Goal: Task Accomplishment & Management: Manage account settings

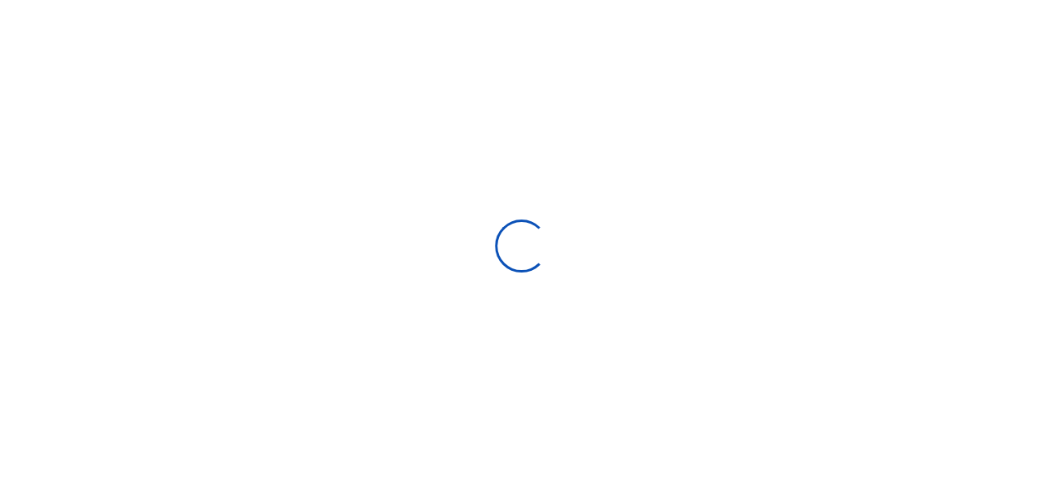
scroll to position [259, 191]
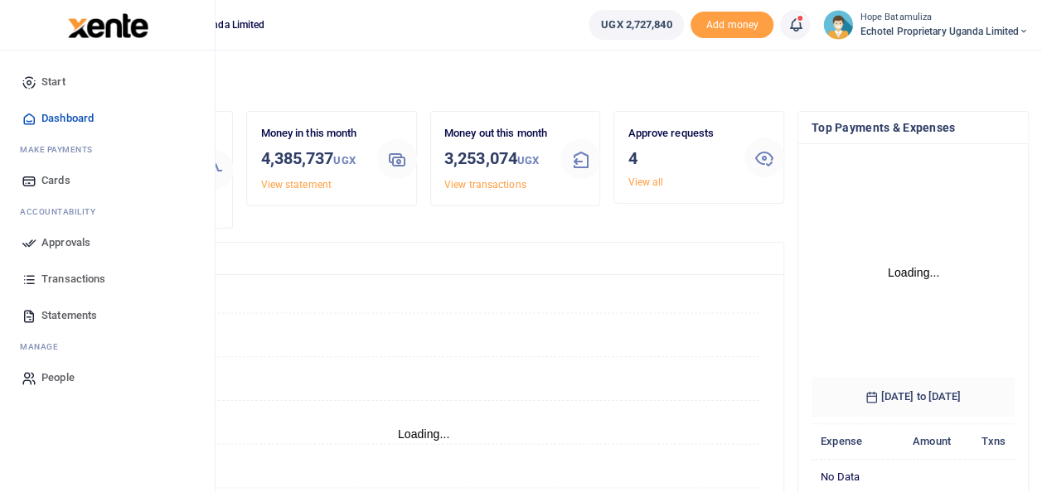
click at [77, 239] on span "Approvals" at bounding box center [65, 243] width 49 height 17
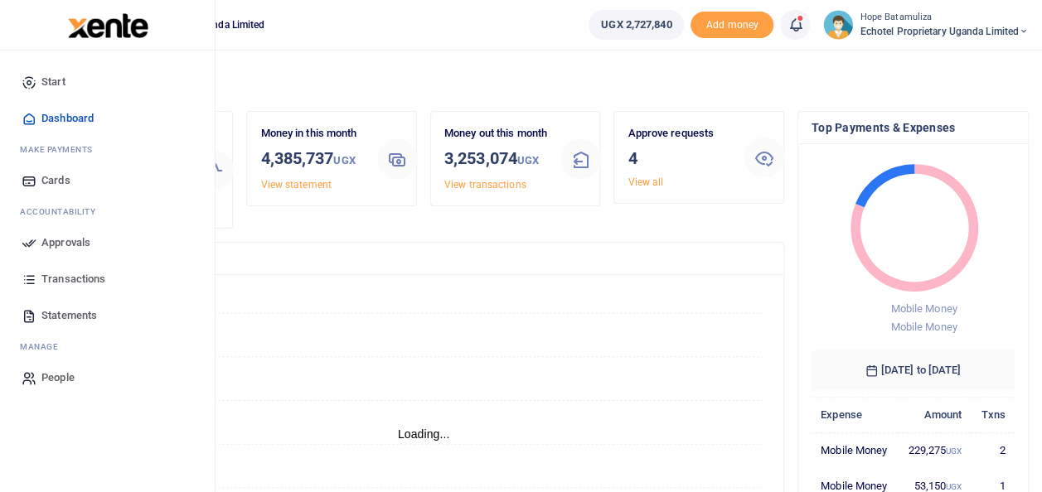
scroll to position [13, 13]
click at [75, 240] on span "Approvals" at bounding box center [65, 243] width 49 height 17
click at [71, 244] on span "Approvals" at bounding box center [65, 243] width 49 height 17
click at [47, 235] on span "Approvals" at bounding box center [65, 243] width 49 height 17
click at [85, 282] on span "Transactions" at bounding box center [73, 279] width 64 height 17
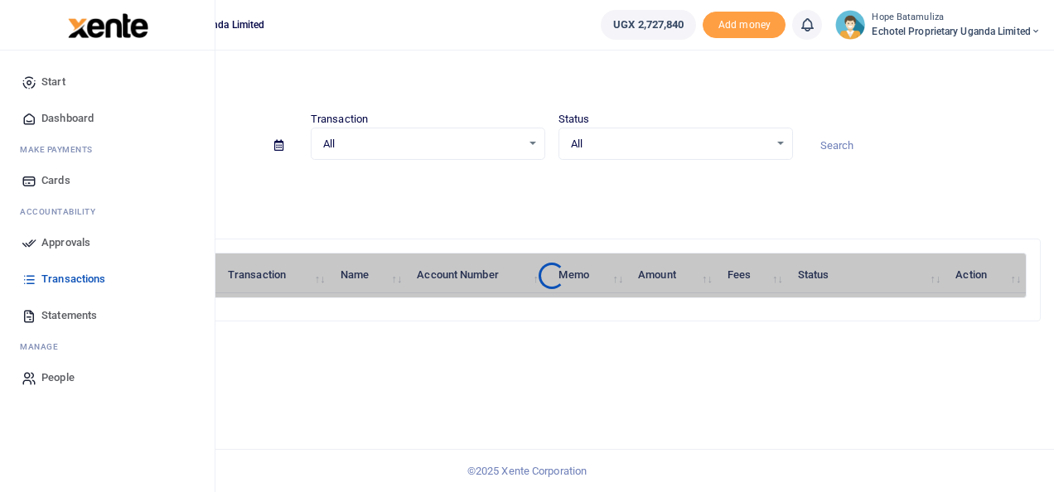
click at [73, 239] on span "Approvals" at bounding box center [65, 243] width 49 height 17
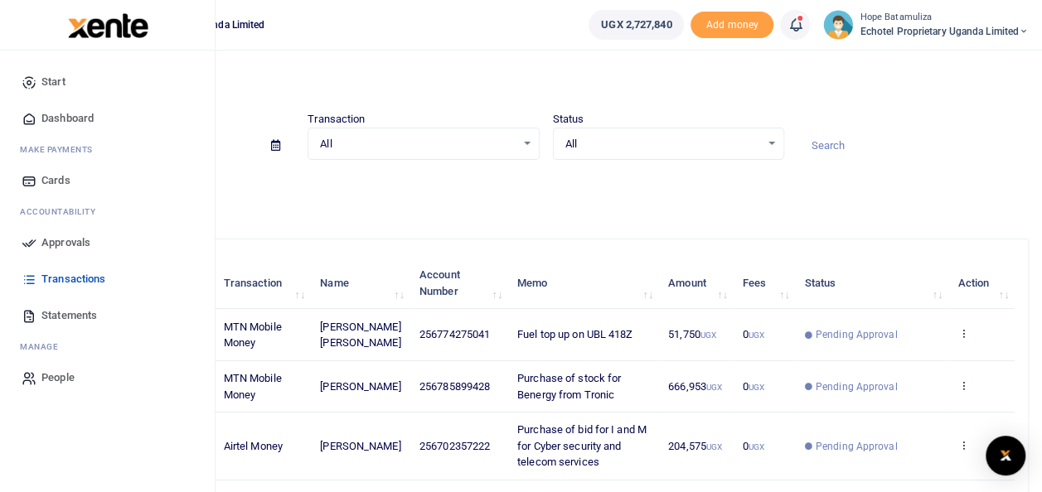
click at [68, 234] on link "Approvals" at bounding box center [107, 243] width 188 height 36
click at [74, 242] on span "Approvals" at bounding box center [65, 243] width 49 height 17
click at [82, 239] on span "Approvals" at bounding box center [65, 243] width 49 height 17
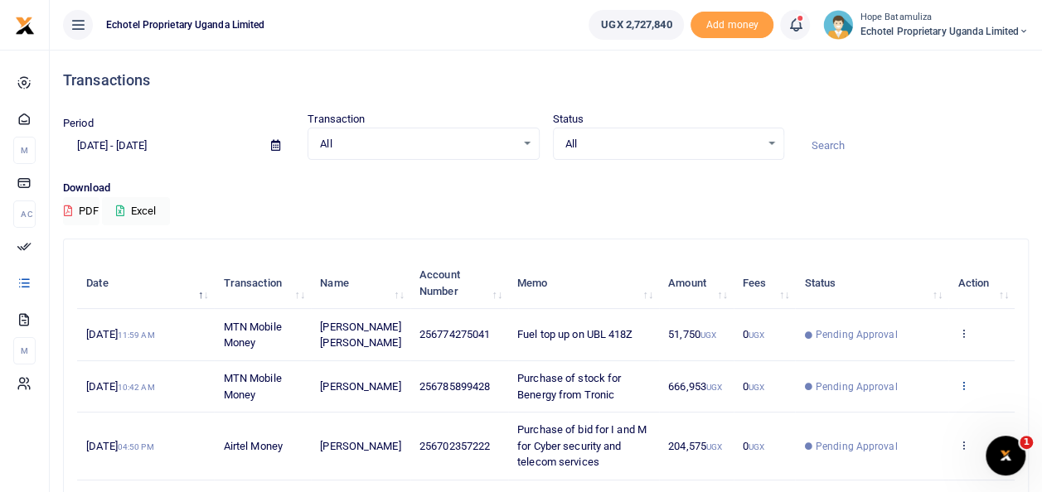
click at [965, 381] on icon at bounding box center [962, 386] width 11 height 12
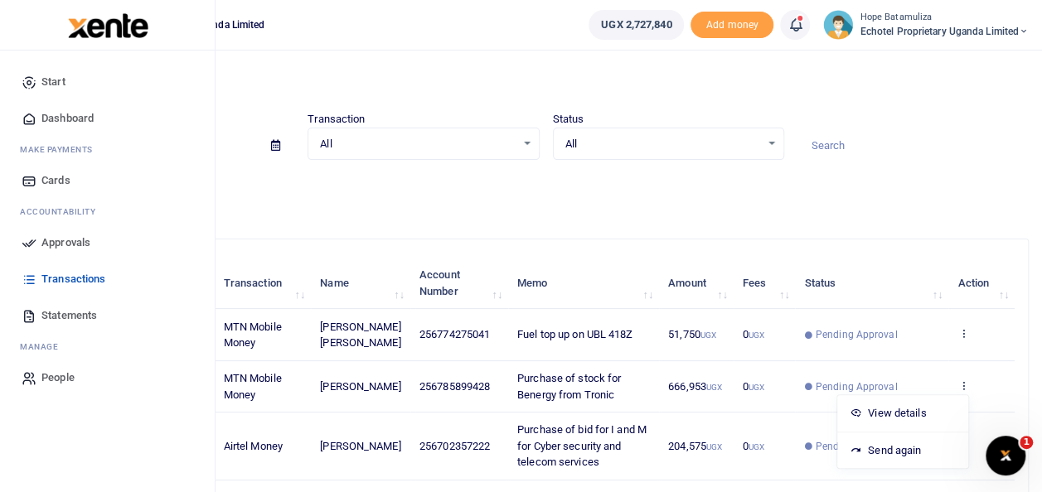
click at [61, 239] on span "Approvals" at bounding box center [65, 243] width 49 height 17
click at [75, 115] on span "Dashboard" at bounding box center [67, 118] width 52 height 17
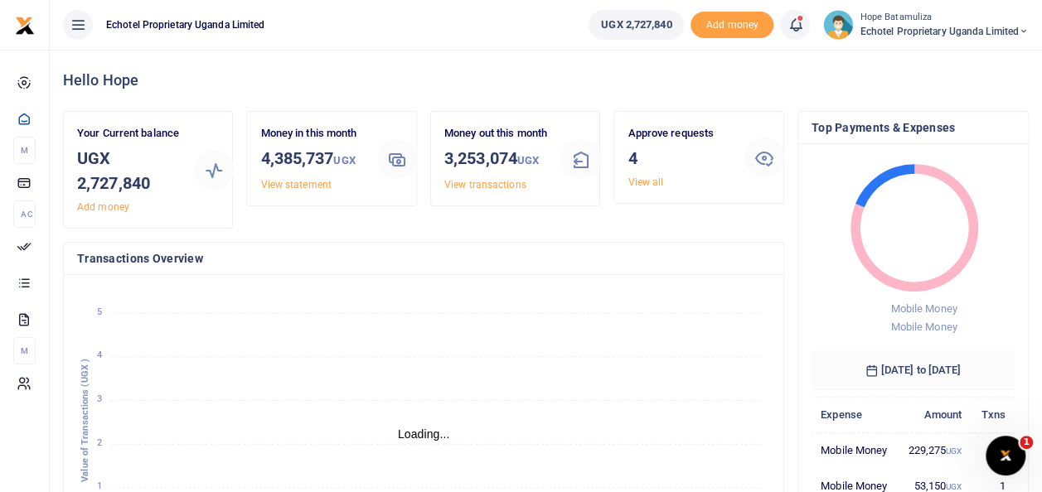
scroll to position [13, 13]
click at [636, 181] on link "View all" at bounding box center [645, 183] width 36 height 12
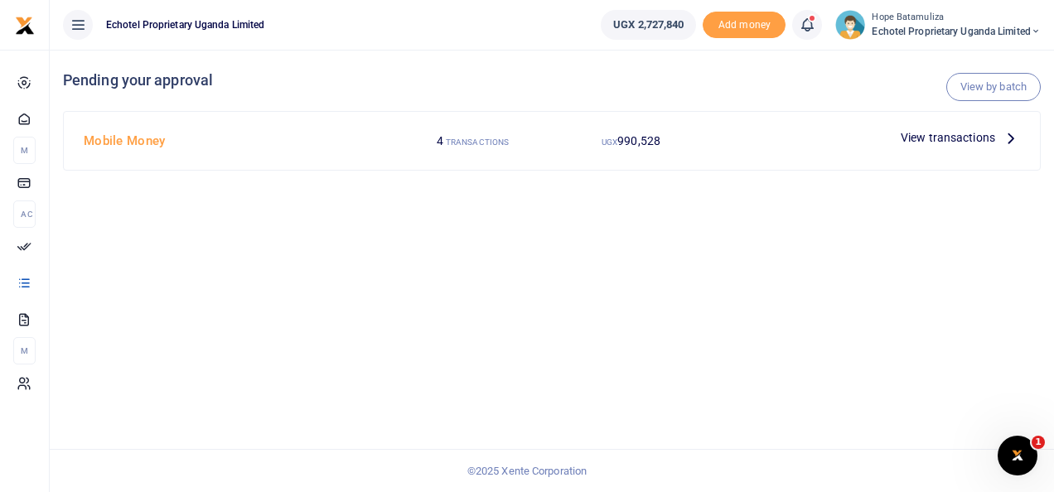
click at [1009, 142] on icon at bounding box center [1011, 137] width 18 height 18
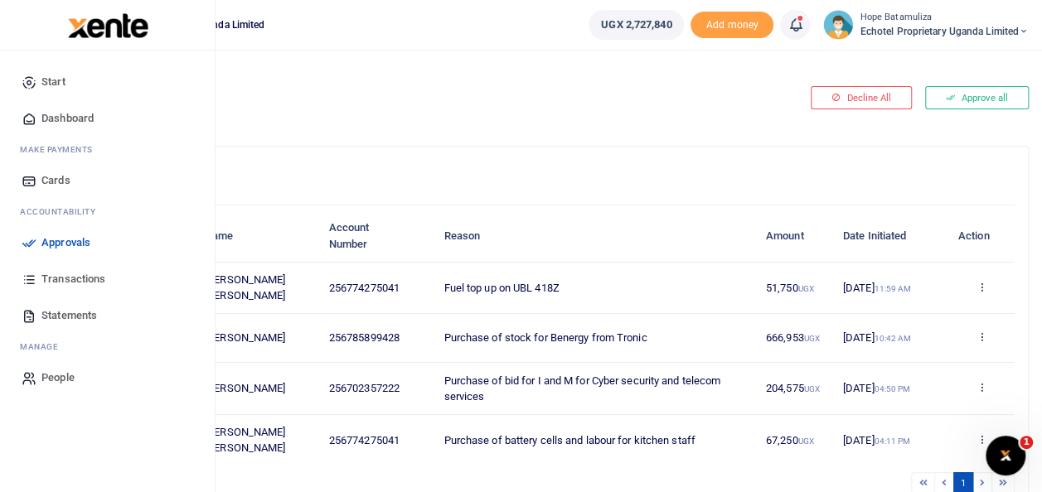
click at [68, 241] on span "Approvals" at bounding box center [65, 243] width 49 height 17
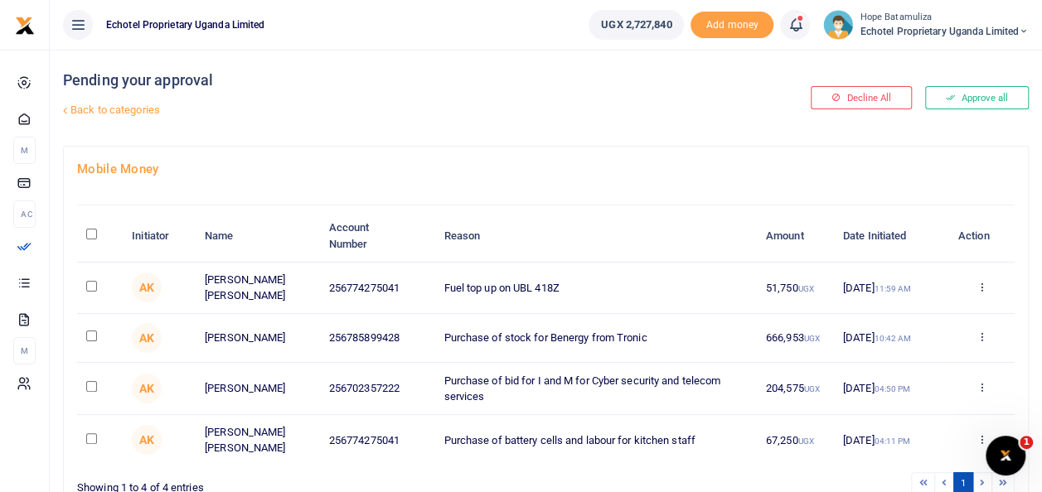
click at [86, 284] on input "checkbox" at bounding box center [91, 286] width 11 height 11
checkbox input "true"
click at [93, 333] on input "checkbox" at bounding box center [91, 336] width 11 height 11
checkbox input "true"
click at [94, 388] on input "checkbox" at bounding box center [91, 386] width 11 height 11
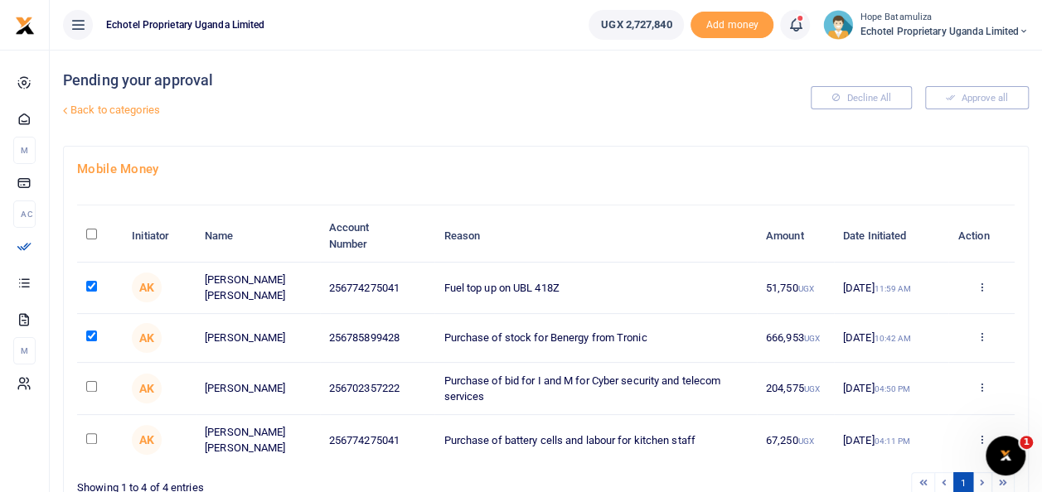
checkbox input "true"
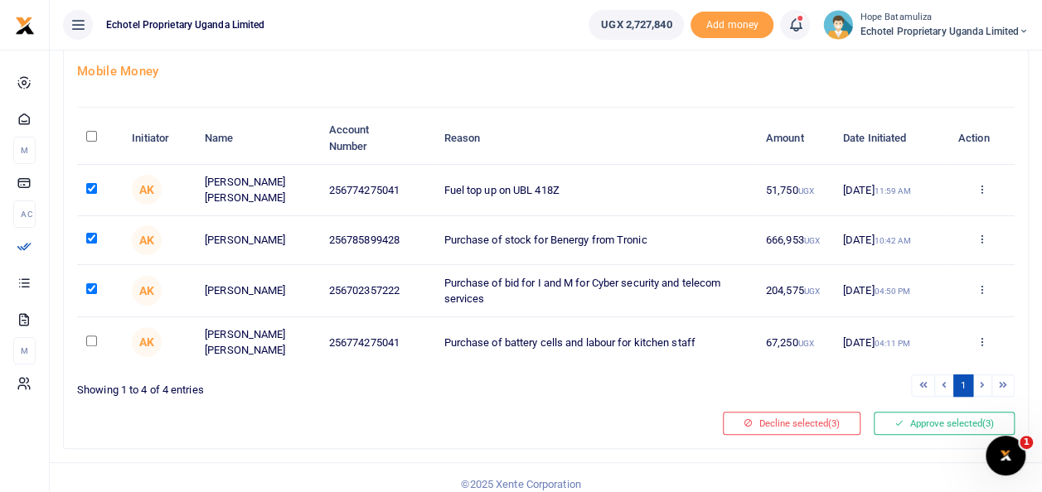
scroll to position [109, 0]
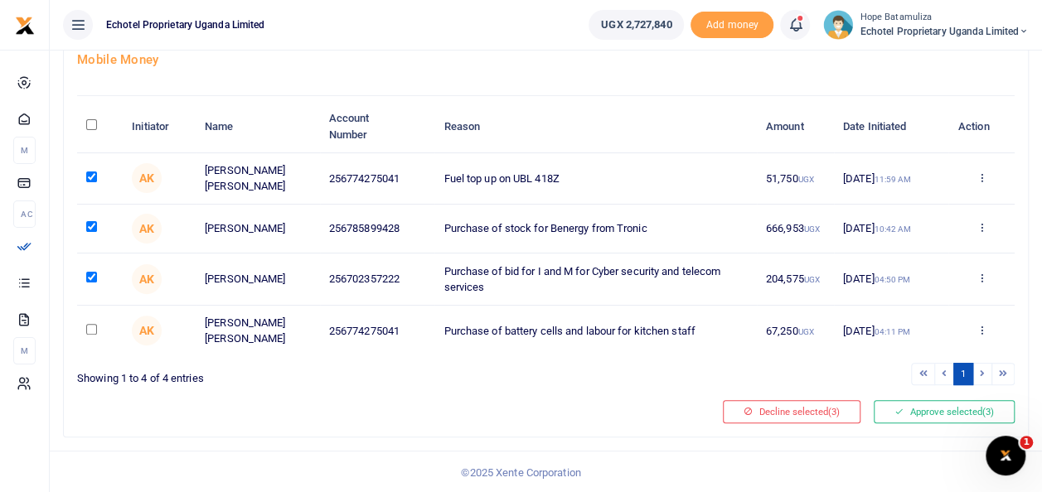
click at [90, 331] on input "checkbox" at bounding box center [91, 329] width 11 height 11
checkbox input "true"
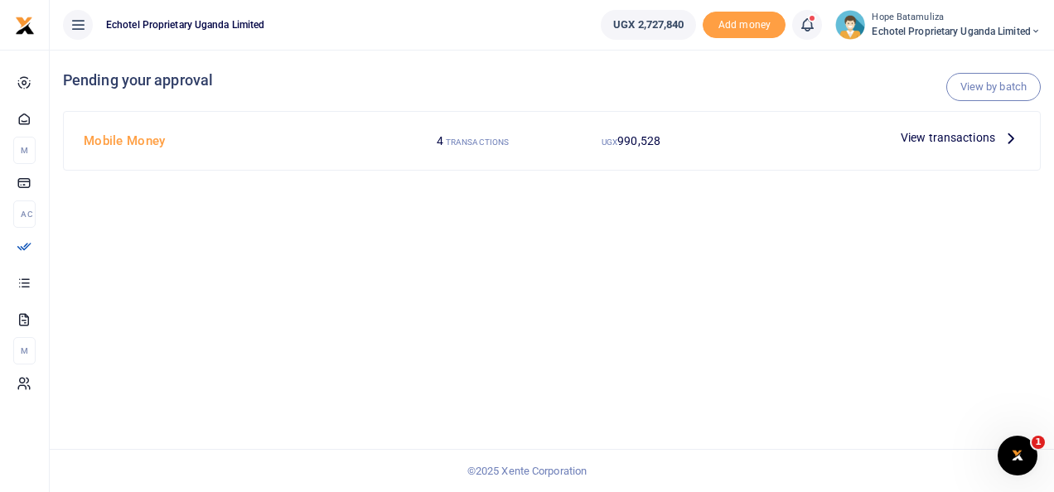
click at [1004, 133] on icon at bounding box center [1011, 137] width 18 height 18
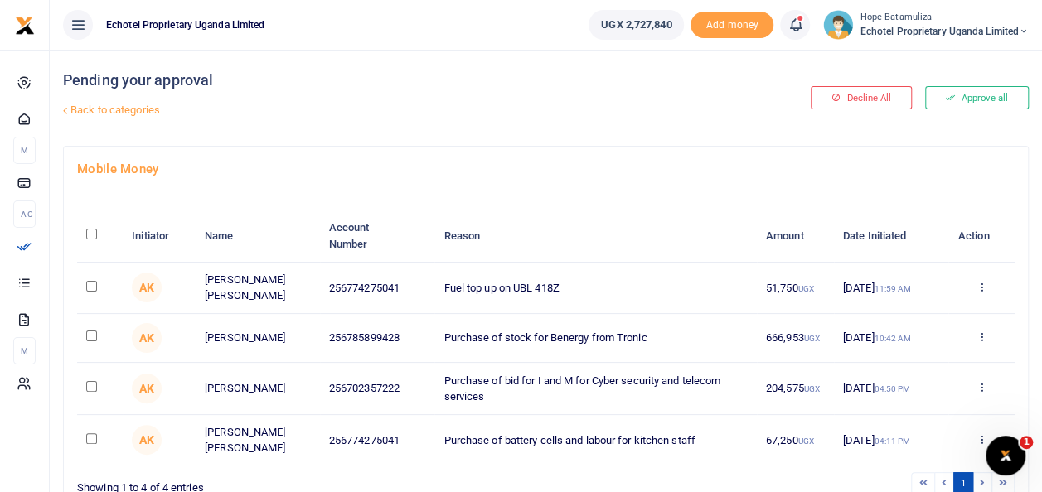
click at [92, 282] on input "checkbox" at bounding box center [91, 286] width 11 height 11
checkbox input "true"
click at [94, 335] on input "checkbox" at bounding box center [91, 336] width 11 height 11
checkbox input "true"
click at [90, 387] on input "checkbox" at bounding box center [91, 386] width 11 height 11
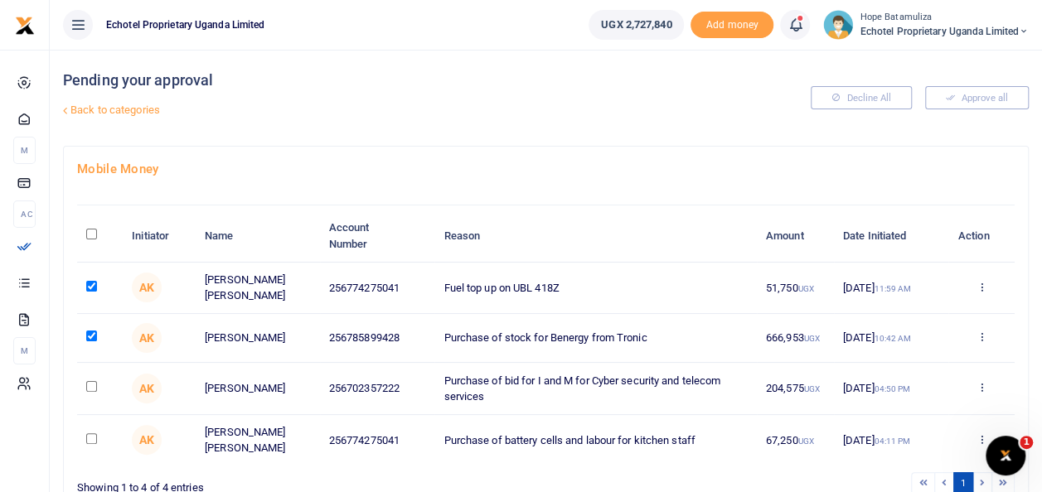
checkbox input "true"
click at [92, 440] on input "checkbox" at bounding box center [91, 438] width 11 height 11
checkbox input "true"
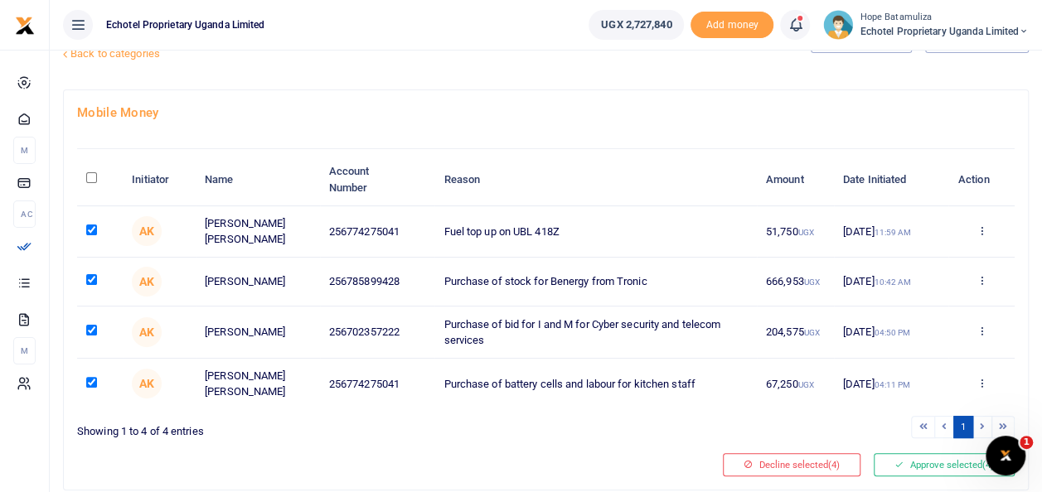
scroll to position [109, 0]
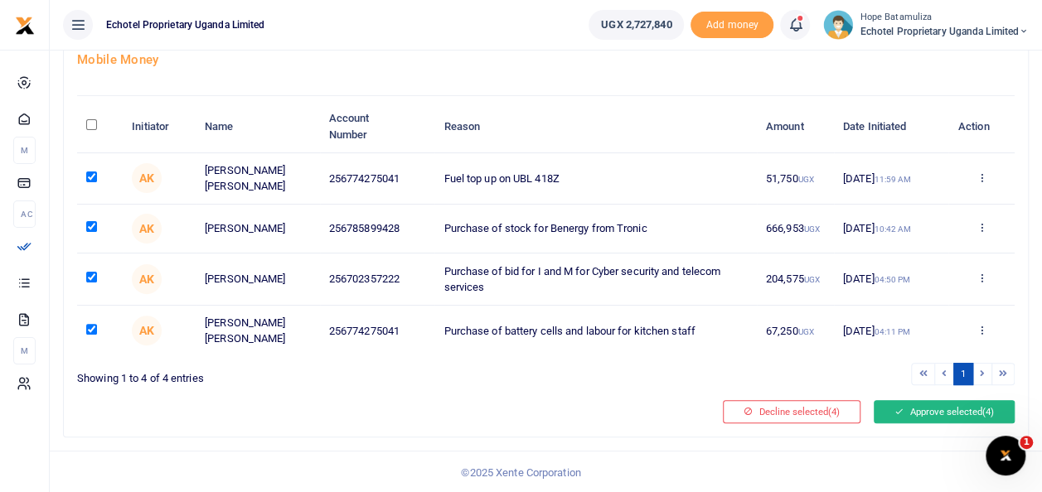
click at [926, 409] on button "Approve selected (4)" at bounding box center [943, 411] width 141 height 23
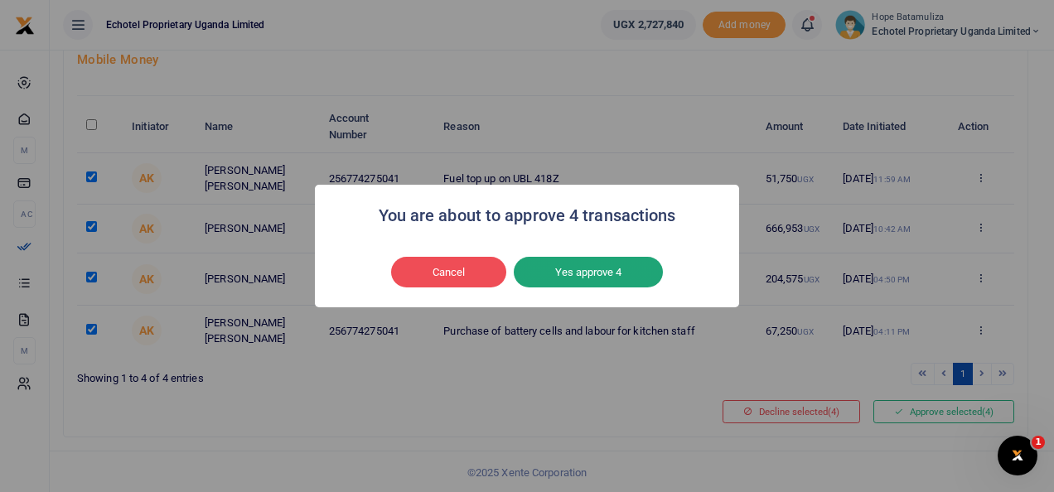
click at [583, 267] on button "Yes approve 4" at bounding box center [588, 272] width 149 height 31
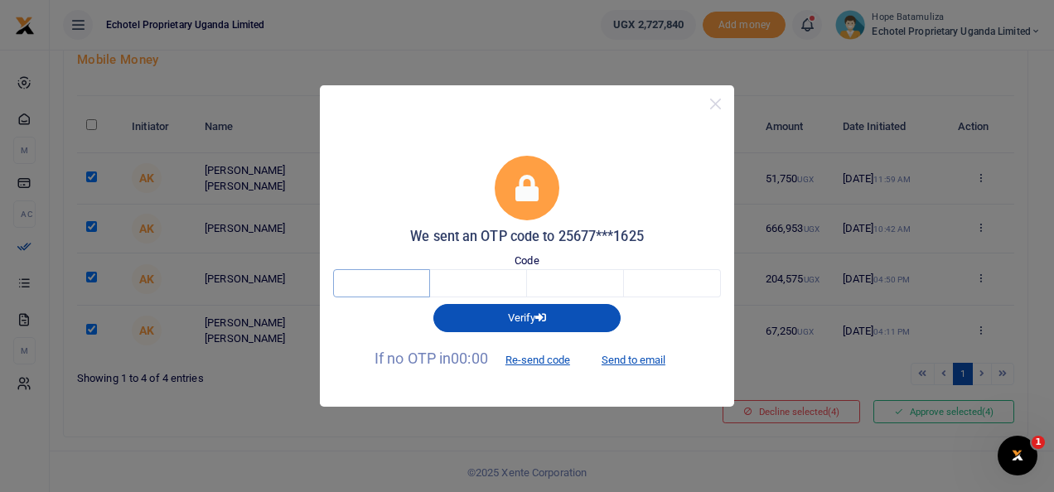
click at [363, 292] on input "text" at bounding box center [381, 283] width 97 height 28
type input "3"
type input "0"
type input "6"
type input "2"
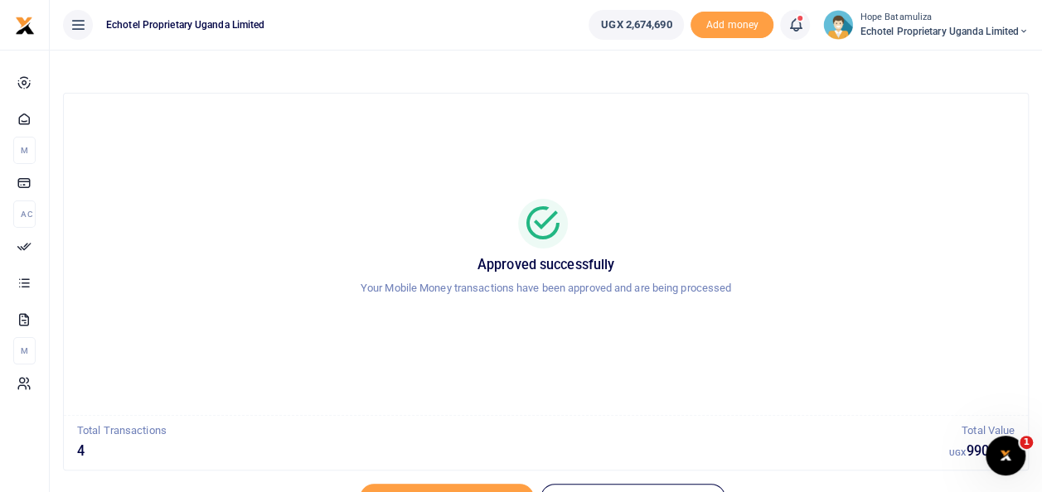
click at [1014, 28] on span "Echotel Proprietary Uganda Limited" at bounding box center [943, 31] width 169 height 15
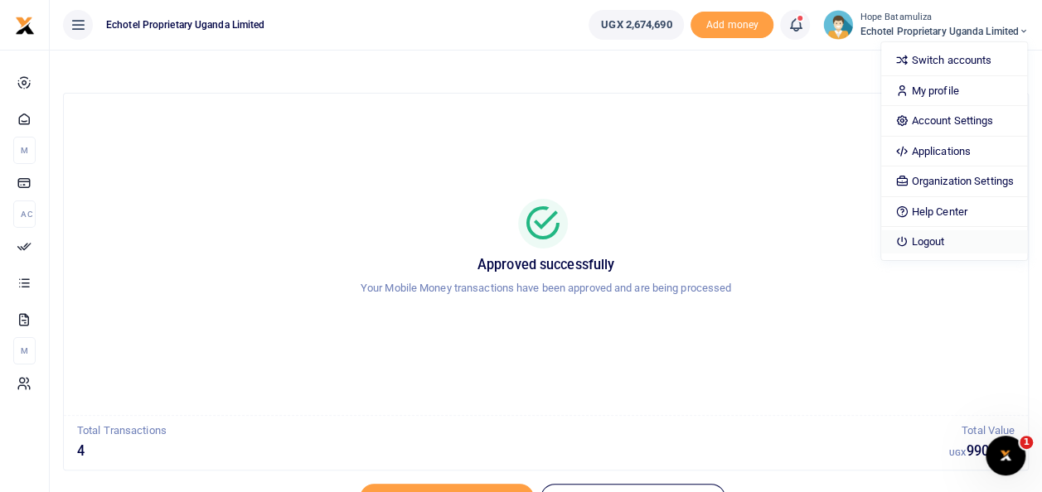
drag, startPoint x: 945, startPoint y: 238, endPoint x: 933, endPoint y: 236, distance: 11.7
click at [944, 238] on link "Logout" at bounding box center [953, 241] width 145 height 23
